Goal: Check status: Check status

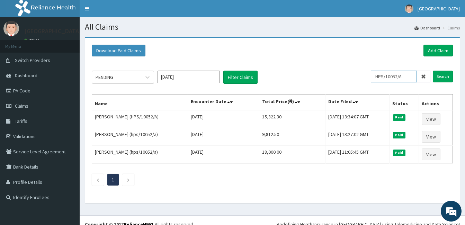
click at [415, 78] on input "HPS/10052/A" at bounding box center [394, 77] width 46 height 12
type input "H"
type input "p"
type input "PRN/10009/A"
click at [443, 77] on input "Search" at bounding box center [443, 77] width 20 height 12
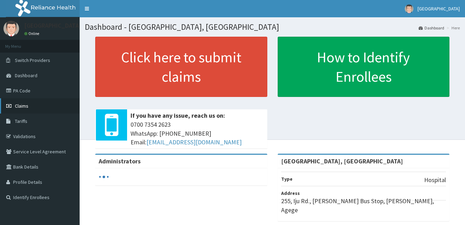
click at [21, 104] on span "Claims" at bounding box center [22, 106] width 14 height 6
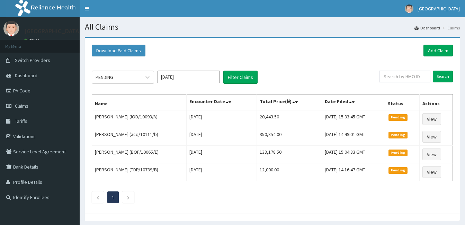
click at [407, 72] on input "text" at bounding box center [405, 77] width 51 height 12
click at [442, 74] on input "Search" at bounding box center [443, 77] width 20 height 12
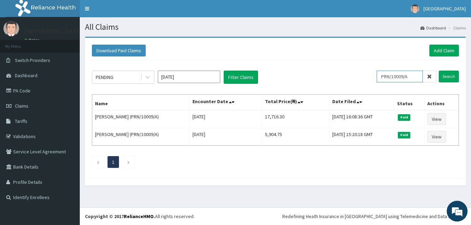
click at [415, 77] on input "PRN/10009/A" at bounding box center [399, 77] width 46 height 12
type input "P"
click at [446, 75] on input "Search" at bounding box center [448, 77] width 20 height 12
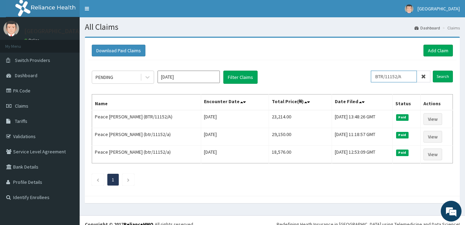
click at [413, 76] on input "BTR/11152/A" at bounding box center [394, 77] width 46 height 12
type input "B"
click at [447, 78] on input "Search" at bounding box center [443, 77] width 20 height 12
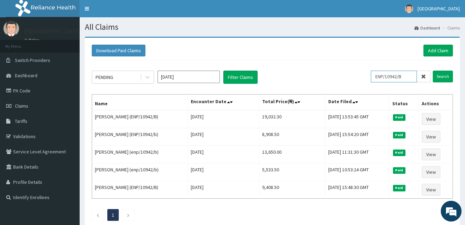
click at [414, 78] on input "ENP/10942/B" at bounding box center [394, 77] width 46 height 12
type input "E"
click at [443, 75] on input "Search" at bounding box center [443, 77] width 20 height 12
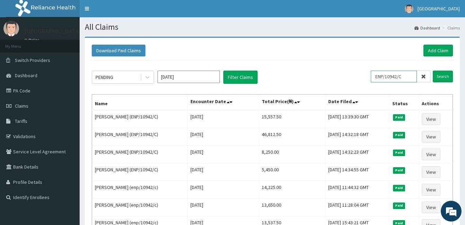
click at [412, 79] on input "ENP/10942/C" at bounding box center [394, 77] width 46 height 12
type input "E"
click at [438, 75] on input "Search" at bounding box center [443, 77] width 20 height 12
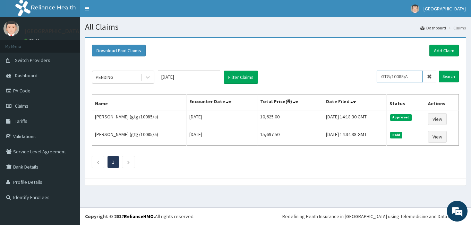
click at [420, 79] on input "GTG/10085/A" at bounding box center [399, 77] width 46 height 12
type input "G"
click at [446, 78] on input "Search" at bounding box center [448, 77] width 20 height 12
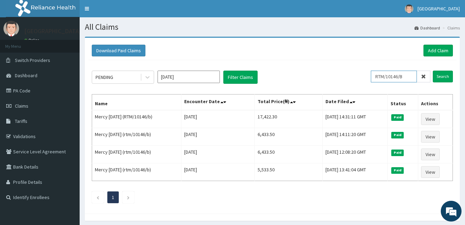
click at [411, 73] on input "RTM/10146/B" at bounding box center [394, 77] width 46 height 12
click at [444, 77] on input "Search" at bounding box center [443, 77] width 20 height 12
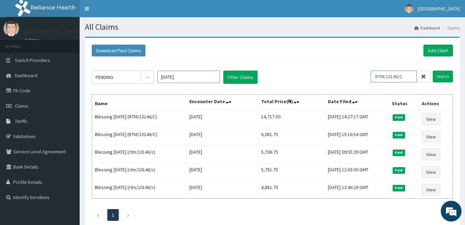
click at [414, 76] on input "RTM/10146/C" at bounding box center [394, 77] width 46 height 12
click at [440, 76] on input "Search" at bounding box center [443, 77] width 20 height 12
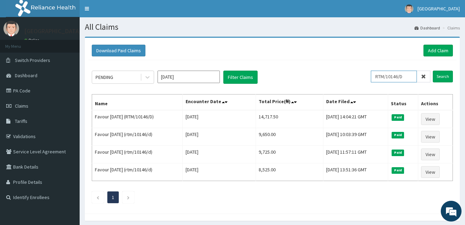
click at [413, 75] on input "RTM/10146/D" at bounding box center [394, 77] width 46 height 12
click at [445, 74] on input "Search" at bounding box center [443, 77] width 20 height 12
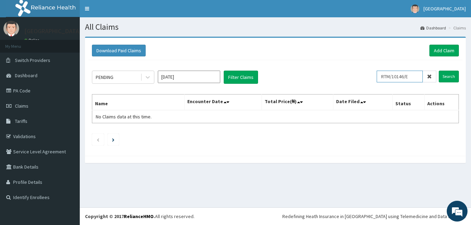
click at [418, 76] on input "RTM/10146/E" at bounding box center [399, 77] width 46 height 12
click at [440, 77] on input "Search" at bounding box center [448, 77] width 20 height 12
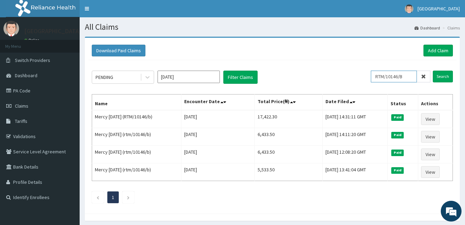
click at [409, 73] on input "RTM/10146/B" at bounding box center [394, 77] width 46 height 12
click at [440, 76] on input "Search" at bounding box center [443, 77] width 20 height 12
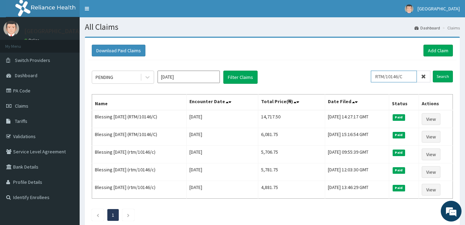
click at [416, 76] on input "RTM/10146/C" at bounding box center [394, 77] width 46 height 12
click at [448, 74] on input "Search" at bounding box center [443, 77] width 20 height 12
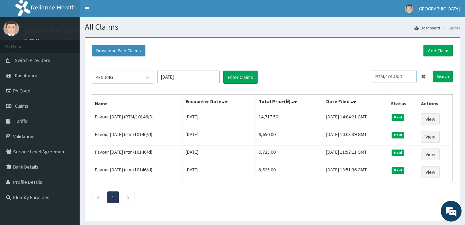
click at [412, 73] on input "RTM/10146/D" at bounding box center [394, 77] width 46 height 12
type input "R"
click at [443, 75] on input "Search" at bounding box center [443, 77] width 20 height 12
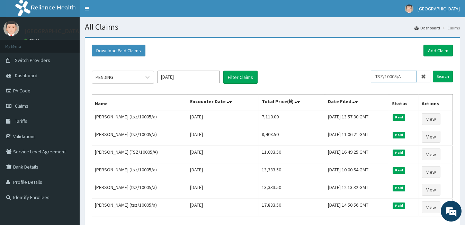
click at [411, 77] on input "TSZ/10005/A" at bounding box center [394, 77] width 46 height 12
type input "T"
click at [436, 77] on input "Search" at bounding box center [443, 77] width 20 height 12
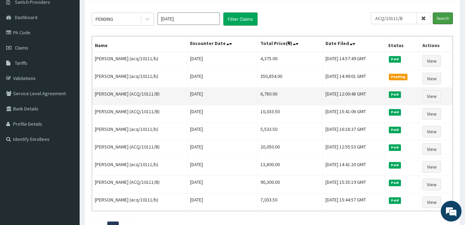
scroll to position [69, 0]
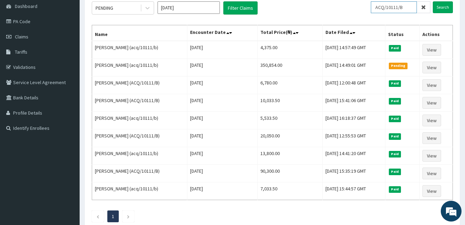
click at [411, 6] on input "ACQ/10111/B" at bounding box center [394, 7] width 46 height 12
type input "A"
click at [441, 5] on input "Search" at bounding box center [443, 7] width 20 height 12
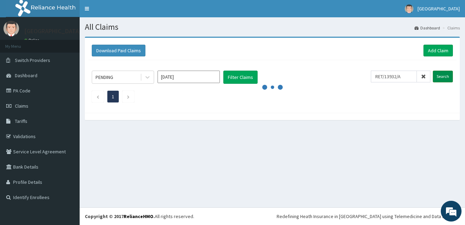
scroll to position [0, 0]
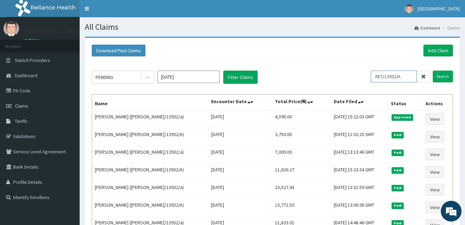
drag, startPoint x: 412, startPoint y: 77, endPoint x: 412, endPoint y: 81, distance: 4.2
click at [412, 81] on input "RET/13932/A" at bounding box center [394, 77] width 46 height 12
type input "R"
click at [446, 75] on input "Search" at bounding box center [443, 77] width 20 height 12
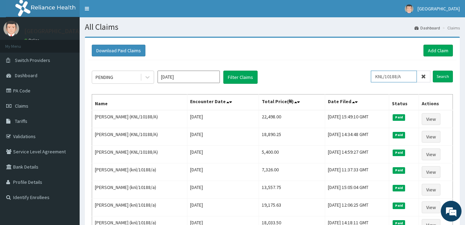
click at [403, 74] on input "KNL/10188/A" at bounding box center [394, 77] width 46 height 12
click at [409, 74] on input "KNL/10188/A" at bounding box center [394, 77] width 46 height 12
type input "K"
click at [447, 75] on input "Search" at bounding box center [443, 77] width 20 height 12
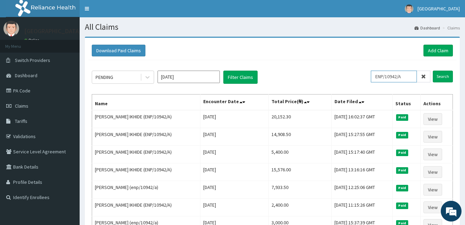
click at [417, 73] on input "ENP/10942/A" at bounding box center [394, 77] width 46 height 12
type input "E"
click at [443, 74] on input "Search" at bounding box center [443, 77] width 20 height 12
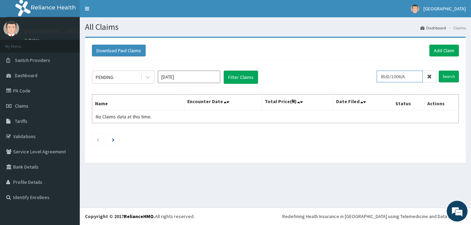
click at [402, 77] on input "BUD/1006/A" at bounding box center [399, 77] width 46 height 12
click at [443, 76] on input "Search" at bounding box center [448, 77] width 20 height 12
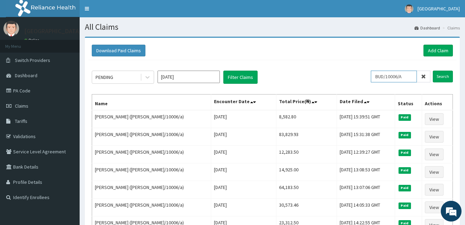
click at [411, 73] on input "BUD/10006/A" at bounding box center [394, 77] width 46 height 12
type input "B"
click at [448, 76] on input "Search" at bounding box center [443, 77] width 20 height 12
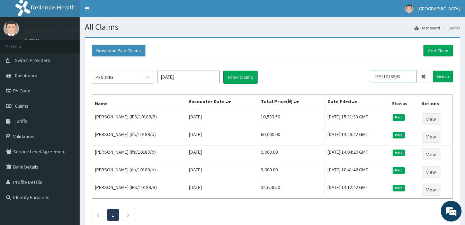
click at [413, 75] on input "IFS/10189/B" at bounding box center [394, 77] width 46 height 12
type input "I"
click at [445, 73] on input "Search" at bounding box center [443, 77] width 20 height 12
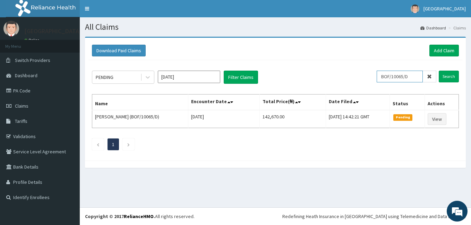
click at [416, 78] on input "BOF/10065/D" at bounding box center [399, 77] width 46 height 12
type input "B"
click at [445, 77] on input "Search" at bounding box center [448, 77] width 20 height 12
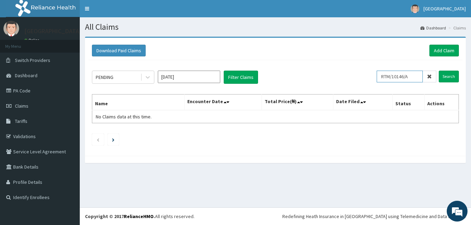
click at [417, 77] on input "RTM/10146/A" at bounding box center [399, 77] width 46 height 12
click at [447, 75] on input "Search" at bounding box center [448, 77] width 20 height 12
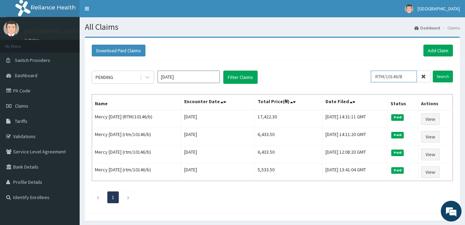
click at [412, 74] on input "RTM/10146/B" at bounding box center [394, 77] width 46 height 12
click at [437, 73] on input "Search" at bounding box center [443, 77] width 20 height 12
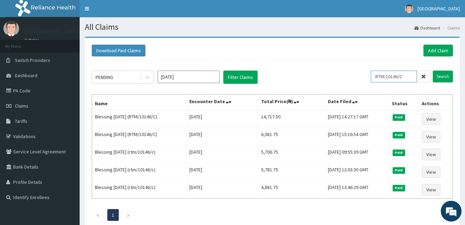
click at [416, 77] on input "RTM/10146/C" at bounding box center [394, 77] width 46 height 12
type input "R"
click at [436, 78] on input "Search" at bounding box center [443, 77] width 20 height 12
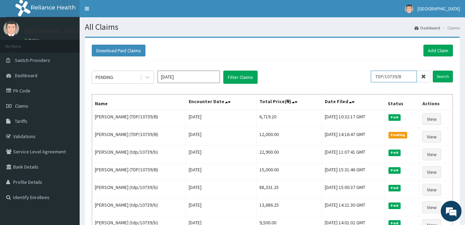
click at [409, 78] on input "TDP/10739/B" at bounding box center [394, 77] width 46 height 12
type input "T"
click at [442, 77] on input "Search" at bounding box center [443, 77] width 20 height 12
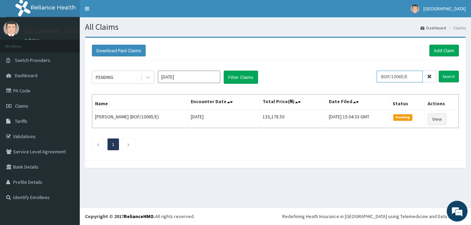
click at [413, 76] on input "BOF/10065/E" at bounding box center [399, 77] width 46 height 12
type input "B"
click at [448, 73] on input "Search" at bounding box center [448, 77] width 20 height 12
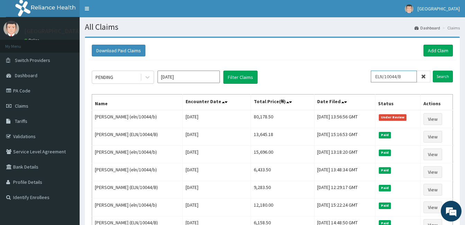
click at [410, 75] on input "ELN/10044/B" at bounding box center [394, 77] width 46 height 12
type input "E"
click at [26, 136] on link "Validations" at bounding box center [40, 136] width 80 height 15
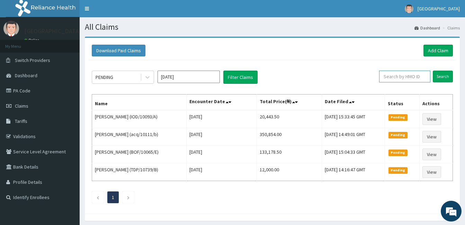
click at [413, 78] on input "text" at bounding box center [405, 77] width 51 height 12
click at [437, 78] on input "Search" at bounding box center [443, 77] width 20 height 12
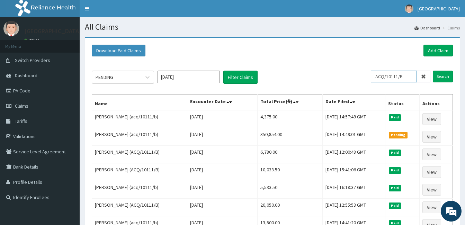
click at [409, 75] on input "ACQ/10111/B" at bounding box center [394, 77] width 46 height 12
type input "A"
click at [437, 78] on input "Search" at bounding box center [443, 77] width 20 height 12
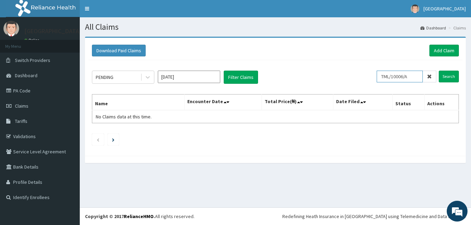
click at [418, 74] on input "TML/10006/A" at bounding box center [399, 77] width 46 height 12
type input "TML/1000"
click at [16, 134] on link "Validations" at bounding box center [40, 136] width 80 height 15
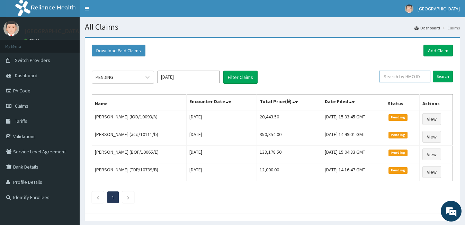
click at [394, 79] on input "text" at bounding box center [405, 77] width 51 height 12
click at [432, 79] on form "BPN/10101/B Search" at bounding box center [412, 77] width 82 height 12
click at [444, 77] on input "Search" at bounding box center [443, 77] width 20 height 12
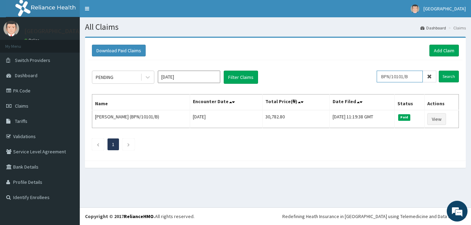
click at [419, 75] on input "BPN/10101/B" at bounding box center [399, 77] width 46 height 12
type input "B"
click at [449, 77] on input "Search" at bounding box center [448, 77] width 20 height 12
click at [421, 77] on input "BPN/10101/C" at bounding box center [399, 77] width 46 height 12
type input "B"
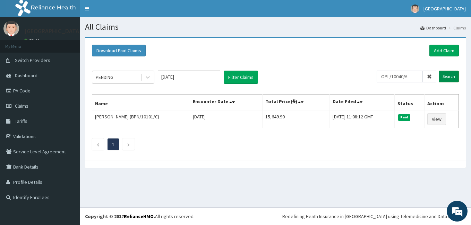
click at [443, 73] on input "Search" at bounding box center [448, 77] width 20 height 12
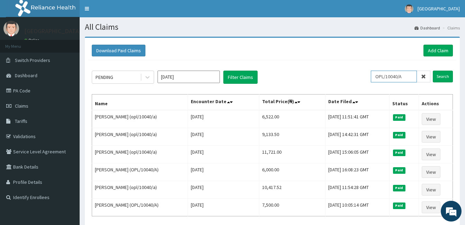
click at [407, 75] on input "OPL/10040/A" at bounding box center [394, 77] width 46 height 12
type input "O"
click at [441, 72] on input "Search" at bounding box center [443, 77] width 20 height 12
click at [411, 79] on input "GMT/10124/B" at bounding box center [394, 77] width 46 height 12
type input "G"
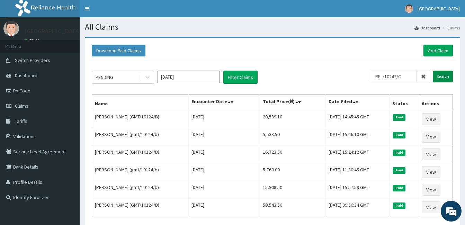
click at [444, 73] on input "Search" at bounding box center [443, 77] width 20 height 12
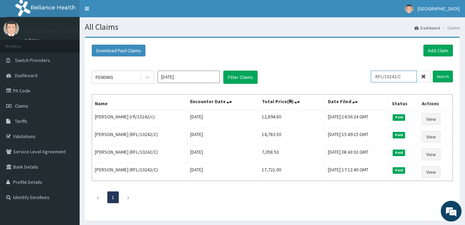
click at [412, 74] on input "RFL/10242/C" at bounding box center [394, 77] width 46 height 12
type input "R"
click at [438, 75] on input "Search" at bounding box center [443, 77] width 20 height 12
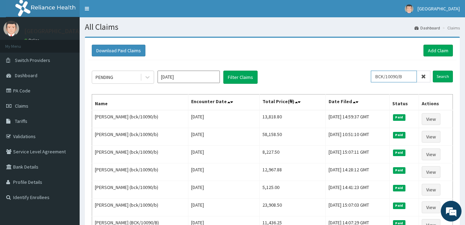
click at [410, 81] on input "BCK/10090/B" at bounding box center [394, 77] width 46 height 12
click at [441, 73] on input "Search" at bounding box center [443, 77] width 20 height 12
click at [408, 76] on input "BCK/10090/E" at bounding box center [394, 77] width 46 height 12
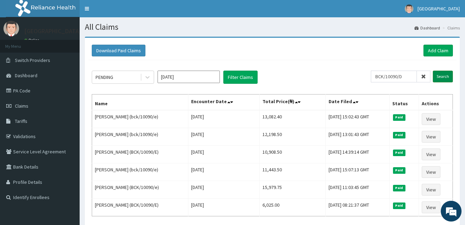
click at [441, 75] on input "Search" at bounding box center [443, 77] width 20 height 12
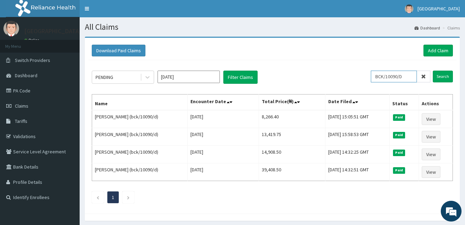
click at [408, 76] on input "BCK/10090/D" at bounding box center [394, 77] width 46 height 12
type input "B"
click at [437, 76] on input "Search" at bounding box center [443, 77] width 20 height 12
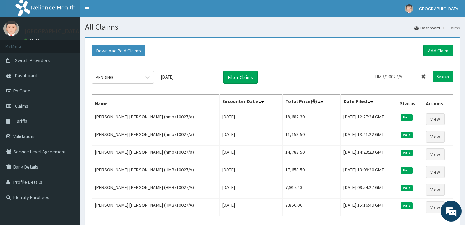
click at [416, 76] on input "HMB/10027/A" at bounding box center [394, 77] width 46 height 12
type input "H"
click at [439, 77] on input "Search" at bounding box center [443, 77] width 20 height 12
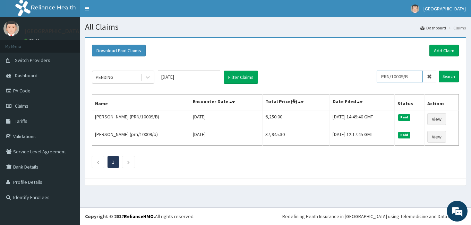
click at [418, 76] on input "PRN/10009/B" at bounding box center [399, 77] width 46 height 12
type input "P"
click at [444, 74] on input "Search" at bounding box center [448, 77] width 20 height 12
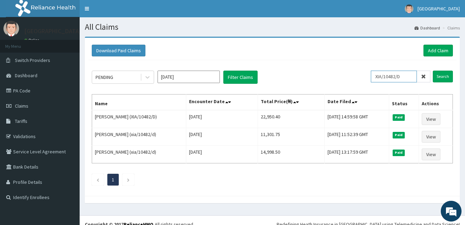
click at [406, 79] on input "XIA/10482/D" at bounding box center [394, 77] width 46 height 12
type input "X"
click at [444, 77] on input "Search" at bounding box center [443, 77] width 20 height 12
click at [411, 77] on input "BCK/10090/C" at bounding box center [394, 77] width 46 height 12
type input "B"
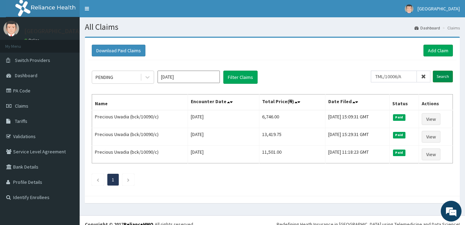
click at [438, 76] on input "Search" at bounding box center [443, 77] width 20 height 12
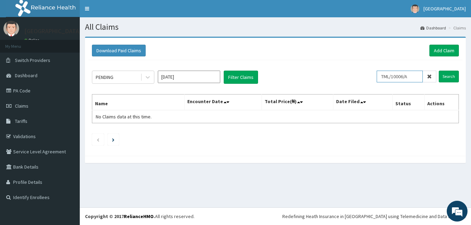
click at [387, 75] on input "TML/10006/A" at bounding box center [399, 77] width 46 height 12
click at [447, 73] on input "Search" at bounding box center [448, 77] width 20 height 12
click at [386, 74] on input "IML/10006/A" at bounding box center [399, 77] width 46 height 12
click at [448, 74] on input "Search" at bounding box center [448, 77] width 20 height 12
click at [420, 76] on input "LML/10006/A" at bounding box center [399, 77] width 46 height 12
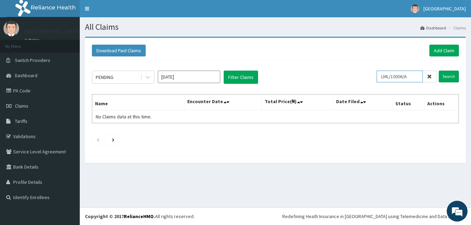
click at [403, 75] on input "LML/10006/A" at bounding box center [399, 77] width 46 height 12
click at [386, 75] on input "LML/1006/A" at bounding box center [399, 77] width 46 height 12
click at [388, 75] on input "LML/1006/A" at bounding box center [399, 77] width 46 height 12
click at [447, 76] on input "Search" at bounding box center [448, 77] width 20 height 12
click at [413, 79] on input "TML/1006/A" at bounding box center [399, 77] width 46 height 12
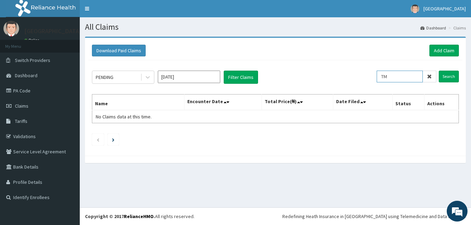
type input "T"
click at [452, 78] on input "Search" at bounding box center [448, 77] width 20 height 12
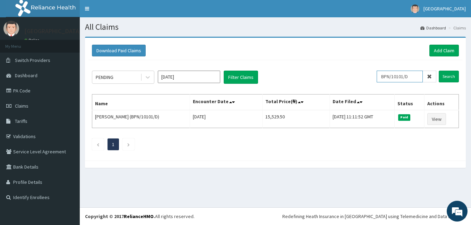
click at [418, 78] on input "BPN/10101/D" at bounding box center [399, 77] width 46 height 12
type input "B"
click at [447, 77] on input "Search" at bounding box center [448, 77] width 20 height 12
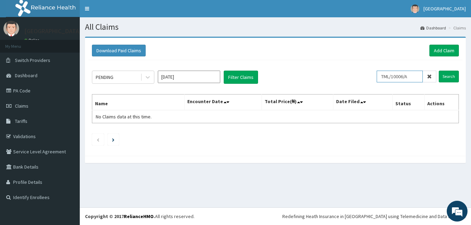
click at [415, 71] on input "TML/10006/A" at bounding box center [399, 77] width 46 height 12
type input "TML/10006/B"
click at [446, 75] on input "Search" at bounding box center [448, 77] width 20 height 12
